Goal: Check status: Check status

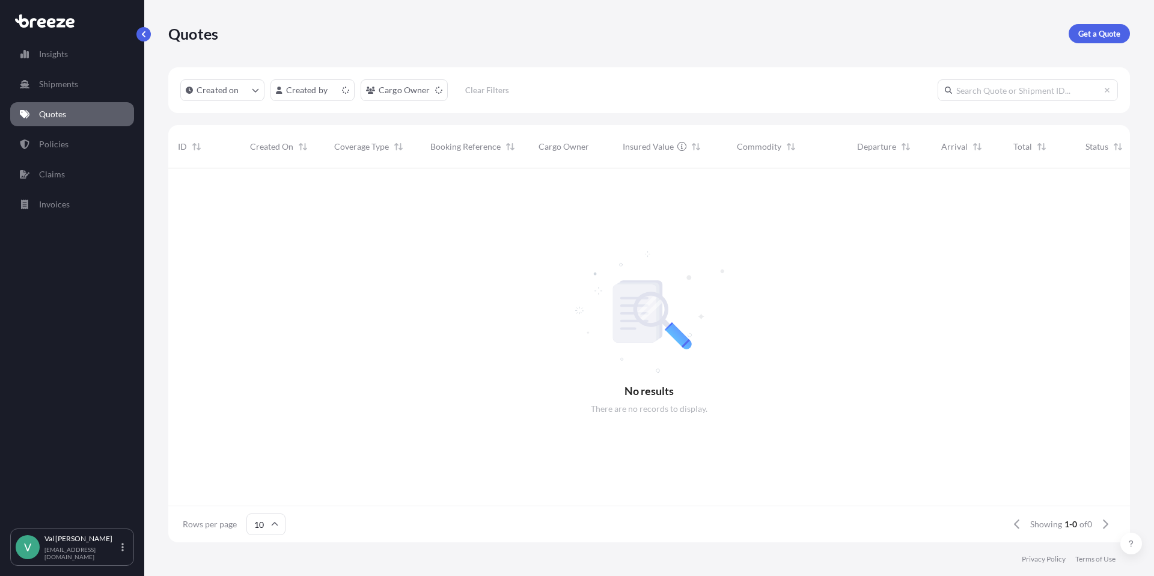
scroll to position [10, 10]
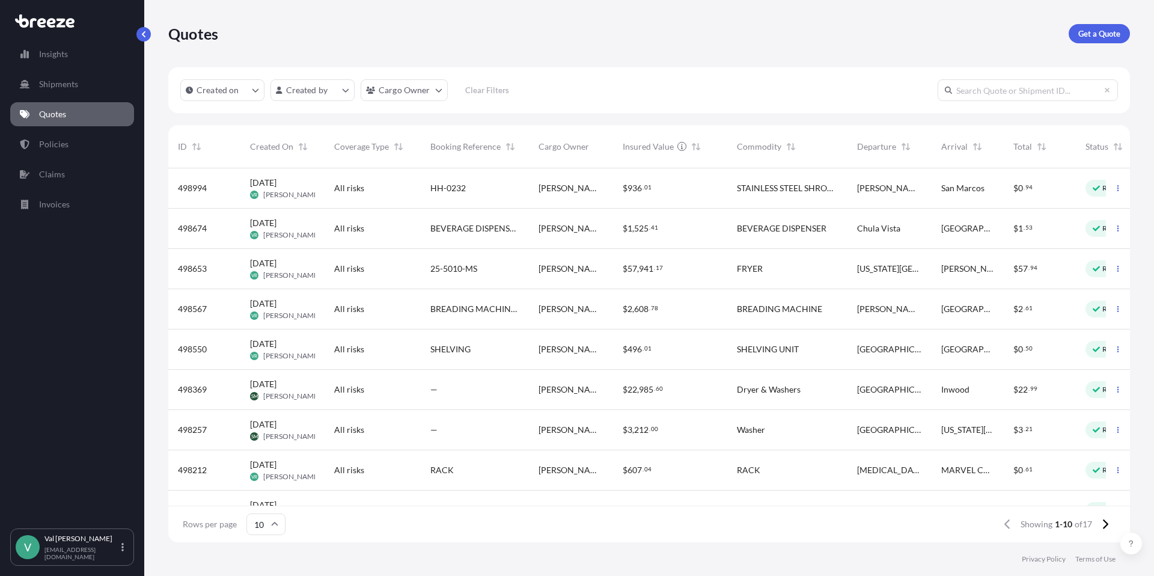
click at [463, 183] on span "HH-0232" at bounding box center [447, 188] width 35 height 12
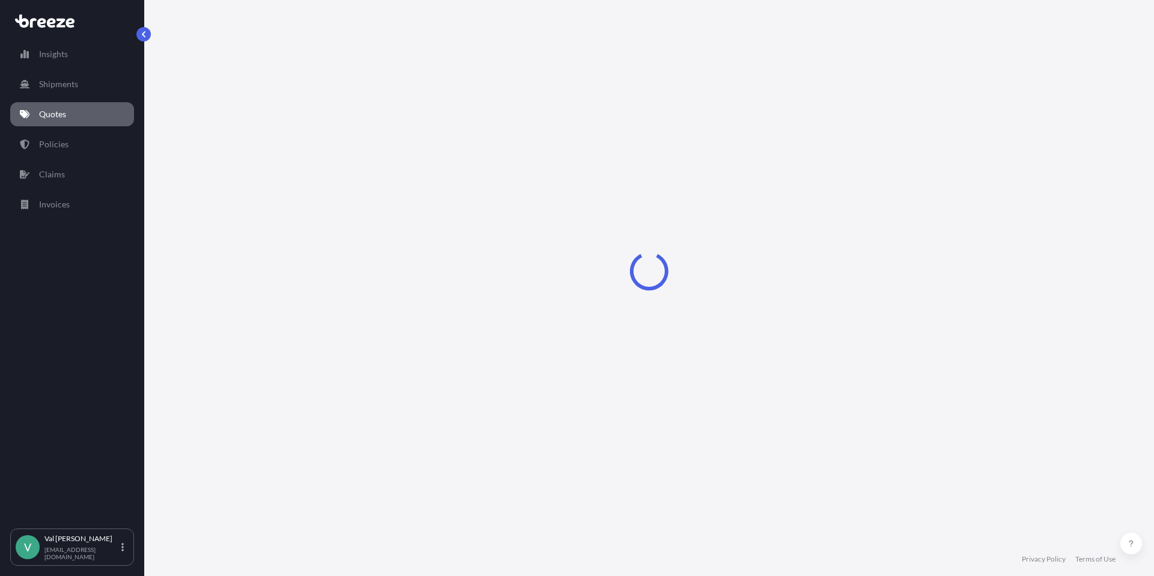
select select "Road"
select select "1"
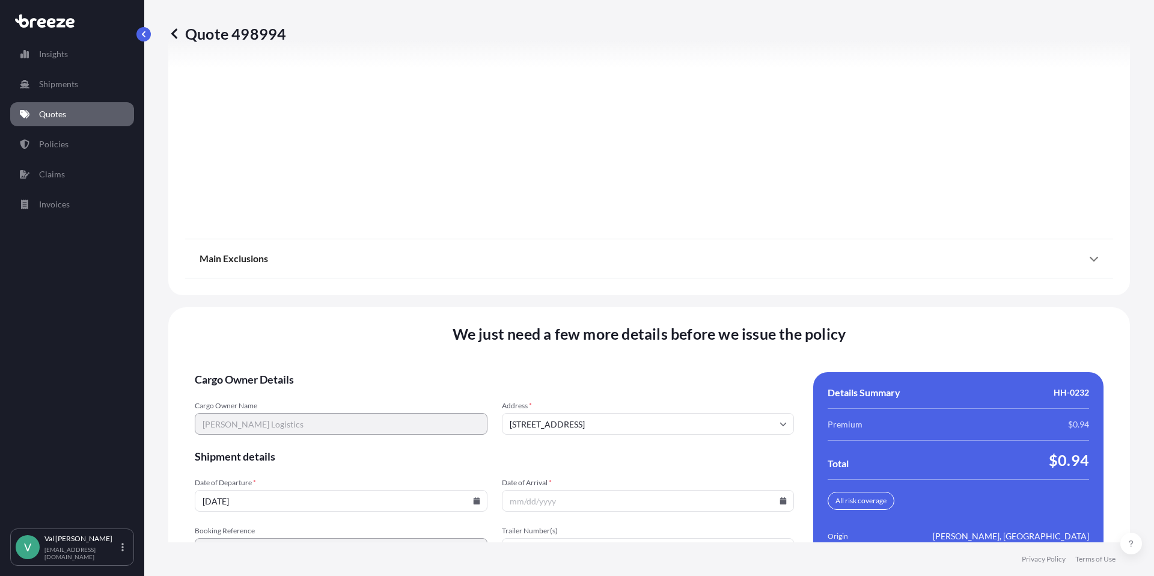
scroll to position [1622, 0]
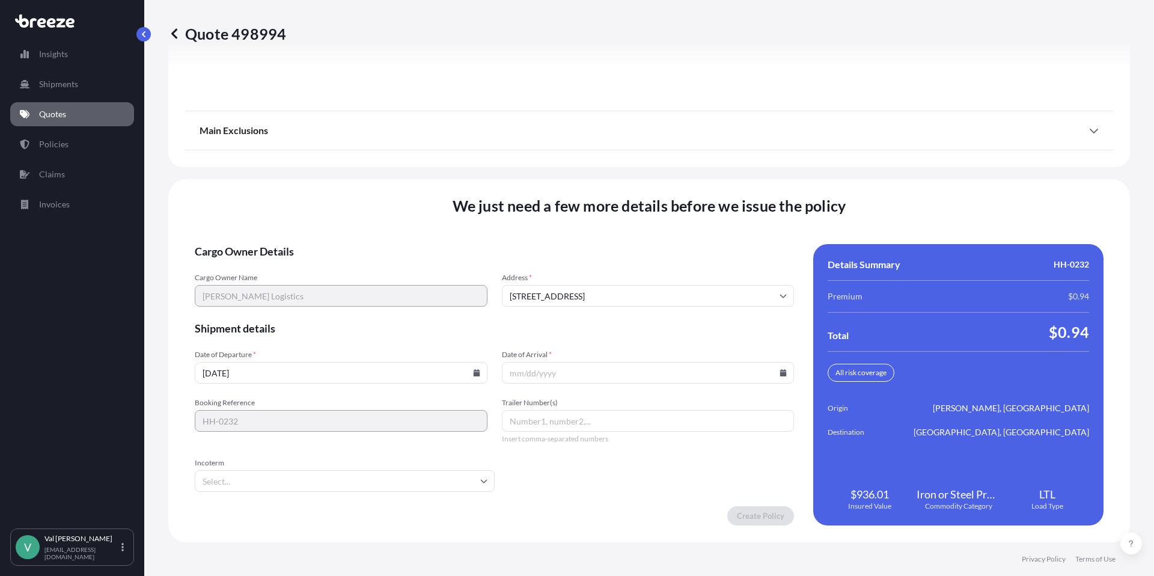
click at [473, 372] on icon at bounding box center [476, 372] width 7 height 7
click at [255, 262] on button "15" at bounding box center [255, 265] width 19 height 19
type input "[DATE]"
click at [779, 369] on icon at bounding box center [782, 372] width 7 height 7
click at [644, 263] on button "18" at bounding box center [643, 265] width 19 height 19
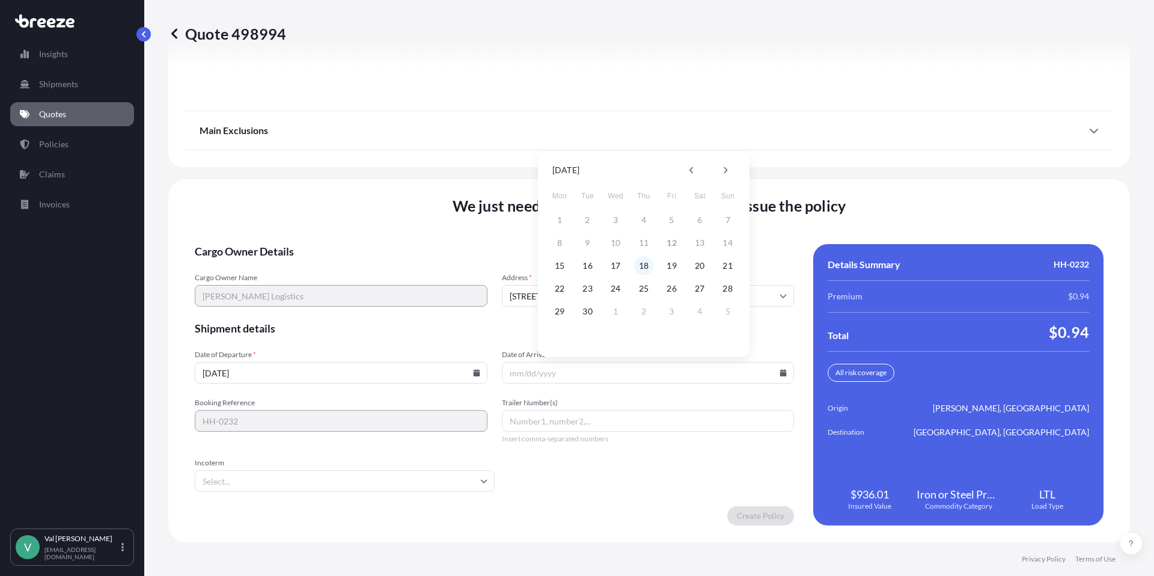
type input "[DATE]"
